Goal: Check status: Check status

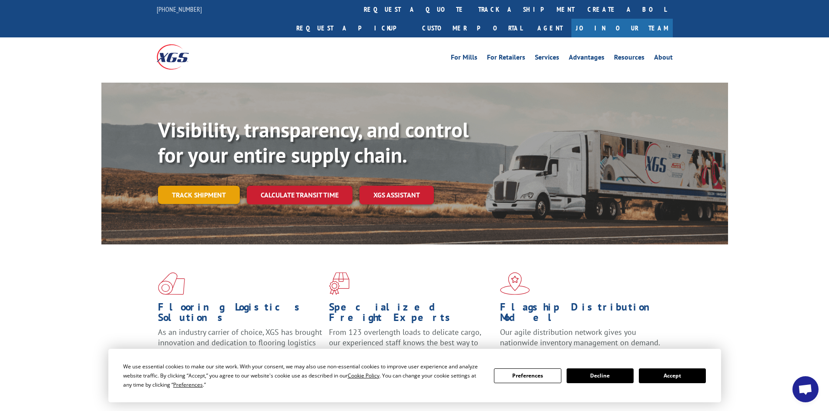
click at [194, 186] on link "Track shipment" at bounding box center [199, 195] width 82 height 18
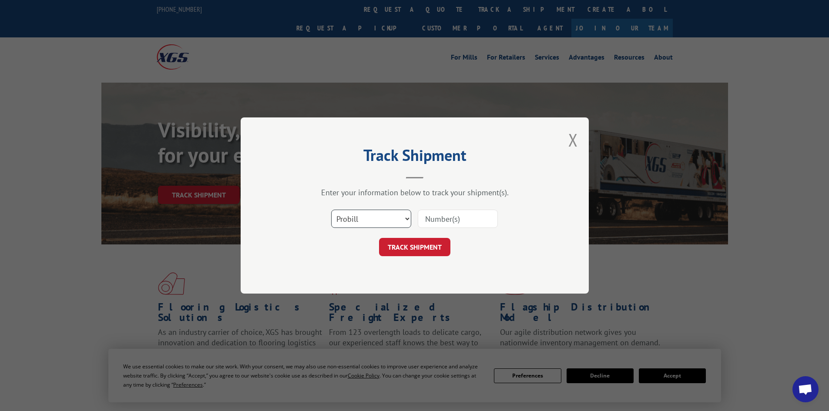
click at [361, 225] on select "Select category... Probill BOL PO" at bounding box center [371, 219] width 80 height 18
click at [475, 224] on input at bounding box center [458, 219] width 80 height 18
click at [494, 215] on input at bounding box center [458, 219] width 80 height 18
paste input "17450149"
type input "17450149"
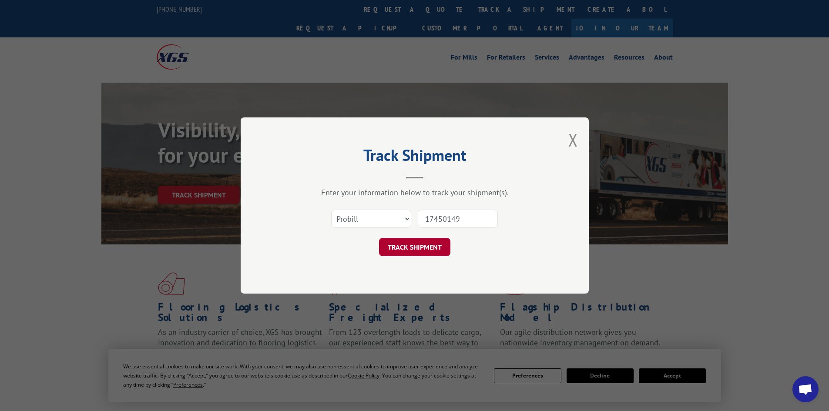
click at [422, 254] on button "TRACK SHIPMENT" at bounding box center [414, 247] width 71 height 18
